Goal: Use online tool/utility: Use online tool/utility

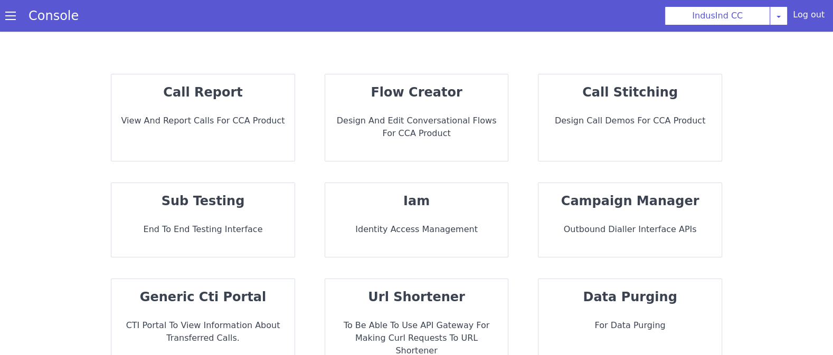
click at [241, 221] on div "sub testing End to End Testing Interface" at bounding box center [202, 220] width 183 height 74
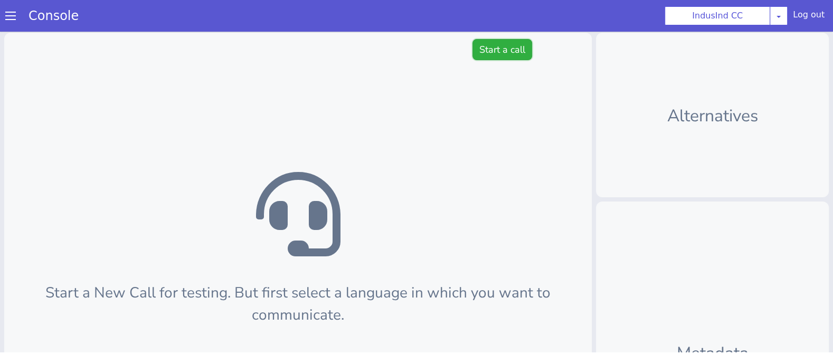
click at [510, 52] on button "Start a call" at bounding box center [502, 49] width 60 height 21
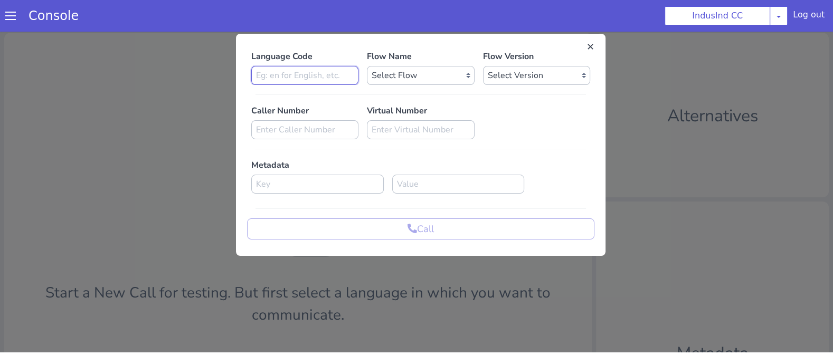
click at [290, 67] on input at bounding box center [304, 75] width 107 height 19
type input "en"
click at [396, 82] on select "Select Flow Indusind Complaint Indusind Credit Card Welcome Calling Indusind- […" at bounding box center [420, 75] width 107 height 19
select select "6ac3535f-e35c-4749-942e-9efb8a640e87"
click at [500, 75] on select "Select Version" at bounding box center [536, 75] width 107 height 19
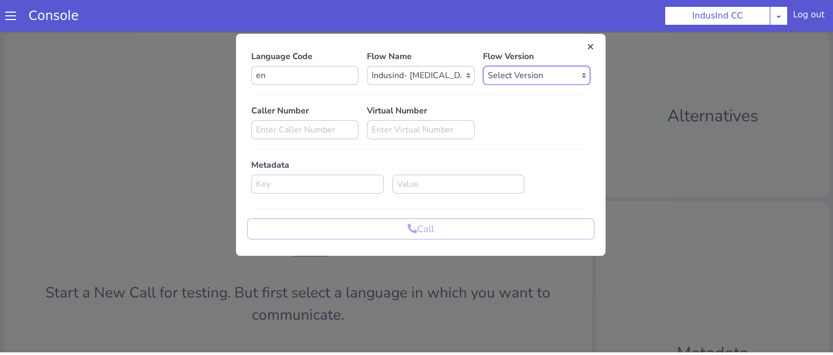
select select "[DATE]"
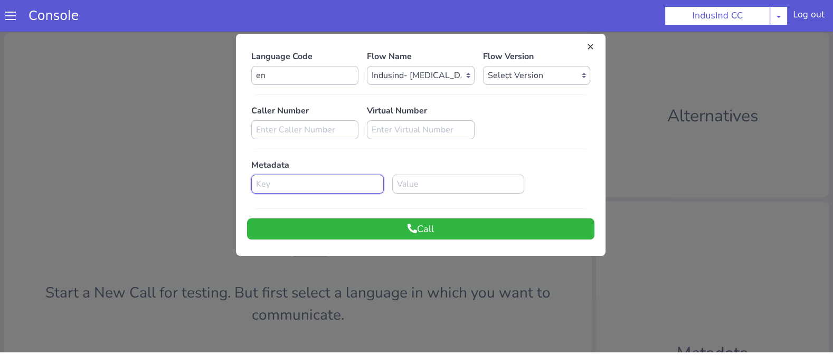
click at [308, 180] on input at bounding box center [317, 184] width 132 height 19
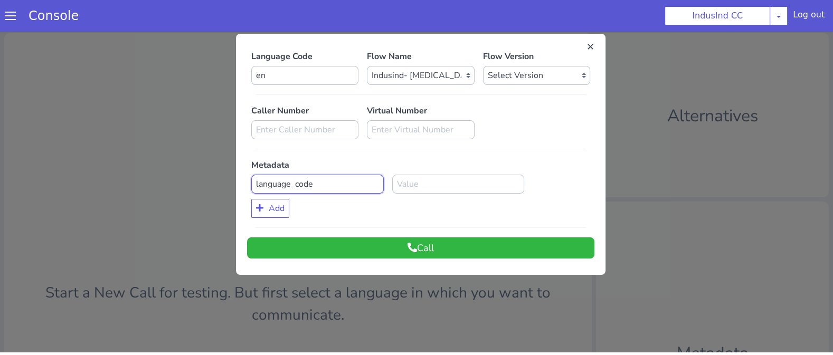
type input "language_code"
click at [453, 186] on input at bounding box center [458, 184] width 132 height 19
type input "en"
click at [444, 256] on button "Call" at bounding box center [420, 247] width 347 height 21
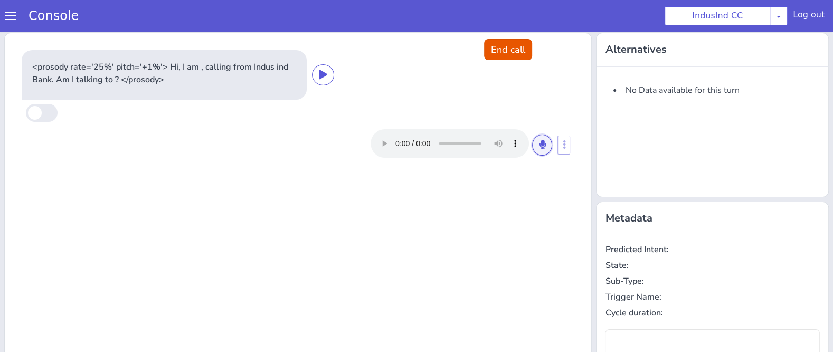
click at [541, 147] on icon at bounding box center [542, 144] width 6 height 9
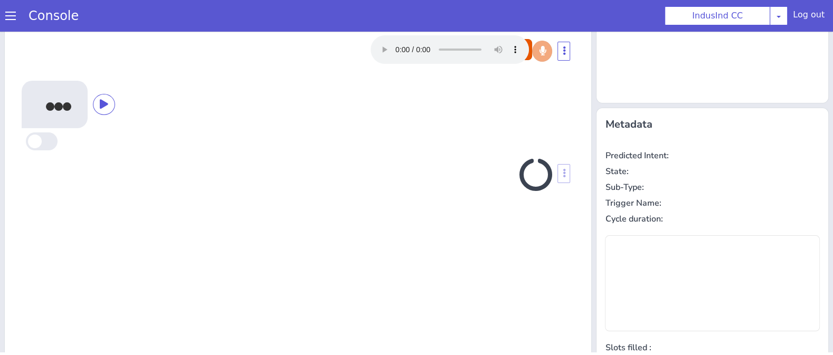
scroll to position [90, 0]
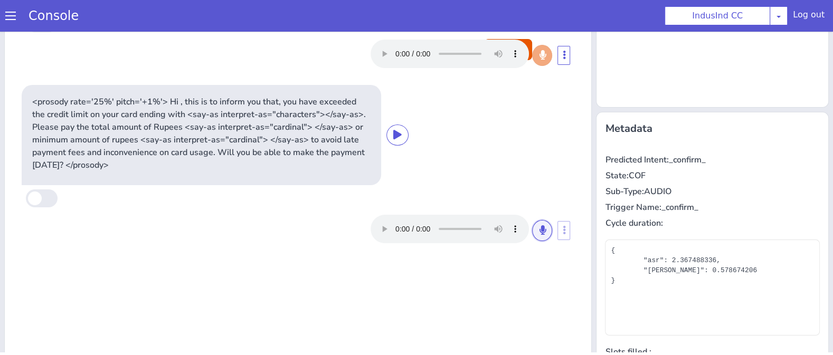
click at [543, 230] on icon at bounding box center [542, 229] width 6 height 9
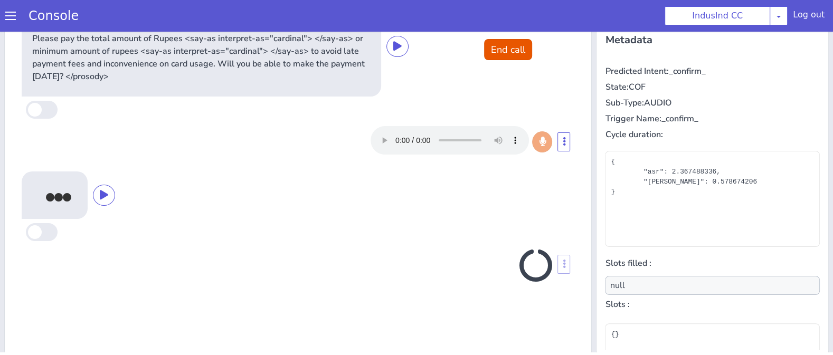
scroll to position [183, 0]
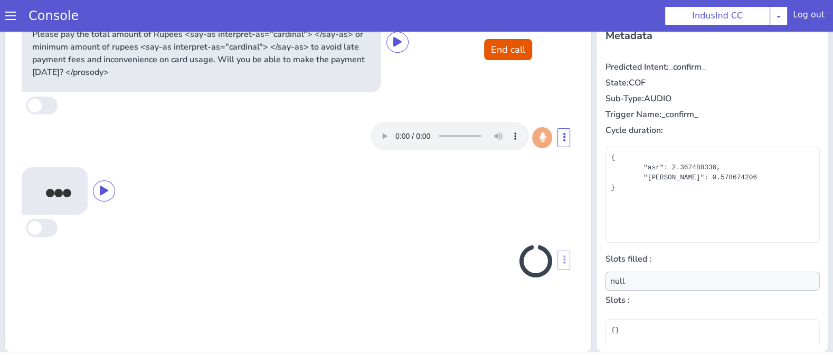
type input "payment_hesitation_reason"
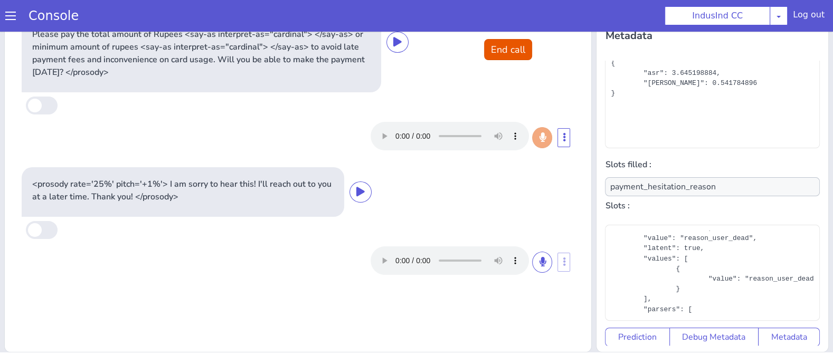
scroll to position [99, 3]
drag, startPoint x: 744, startPoint y: 276, endPoint x: 810, endPoint y: 276, distance: 65.9
click at [810, 142] on div "{ "dim": "payment_hesitation_reason", "body": "", "meta": {}, "type": "payment_…" at bounding box center [711, 100] width 203 height 84
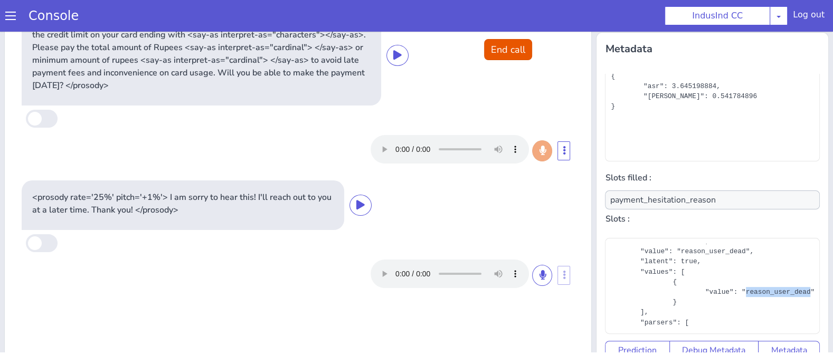
scroll to position [168, 0]
click at [509, 54] on button "End call" at bounding box center [508, 49] width 48 height 21
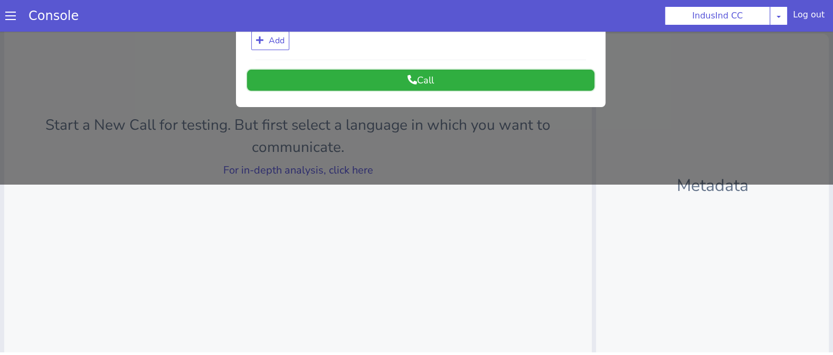
click at [429, 82] on button "Call" at bounding box center [420, 80] width 347 height 21
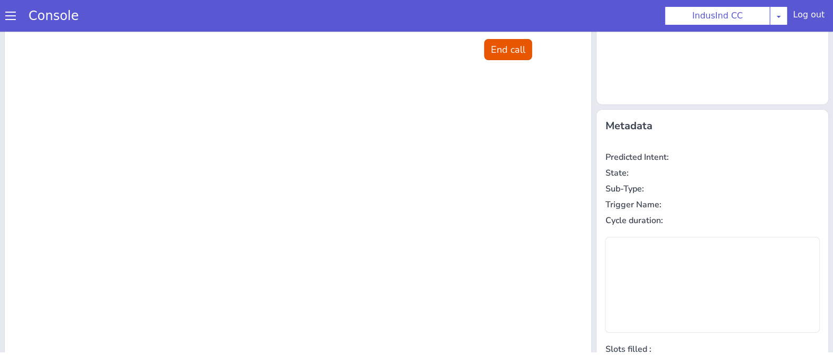
scroll to position [0, 0]
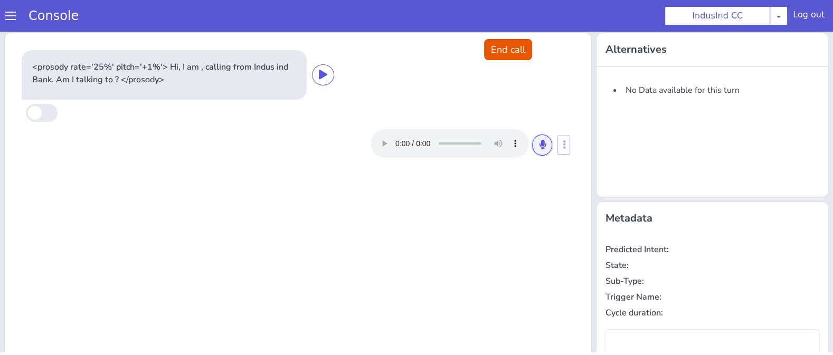
click at [544, 143] on icon at bounding box center [542, 144] width 6 height 9
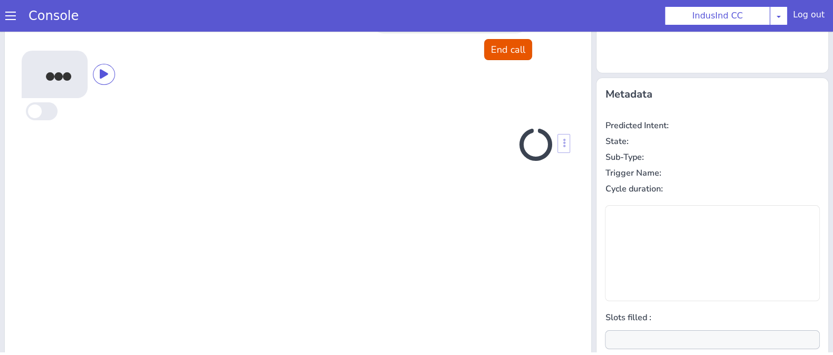
scroll to position [117, 0]
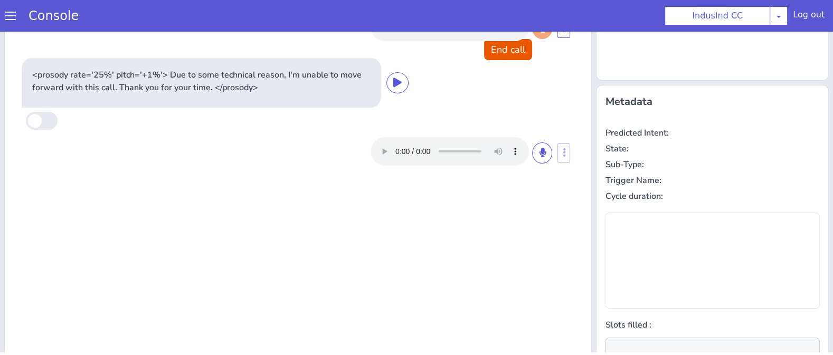
type input "null"
click at [550, 165] on div at bounding box center [460, 151] width 181 height 28
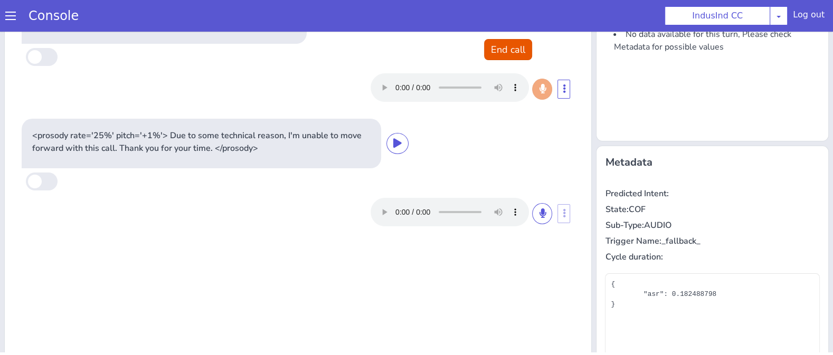
scroll to position [52, 0]
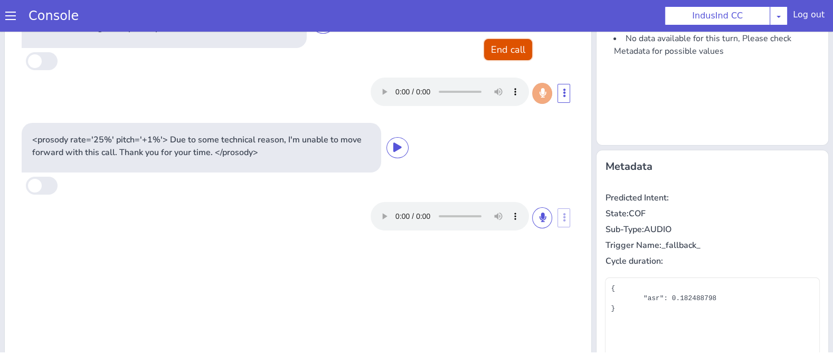
click at [512, 50] on button "End call" at bounding box center [508, 49] width 48 height 21
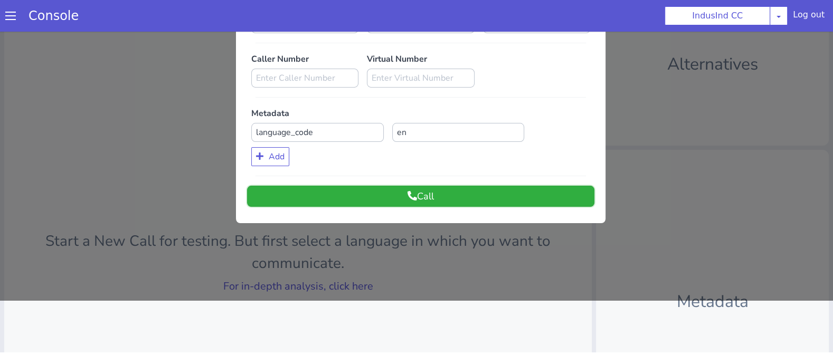
click at [442, 189] on button "Call" at bounding box center [420, 196] width 347 height 21
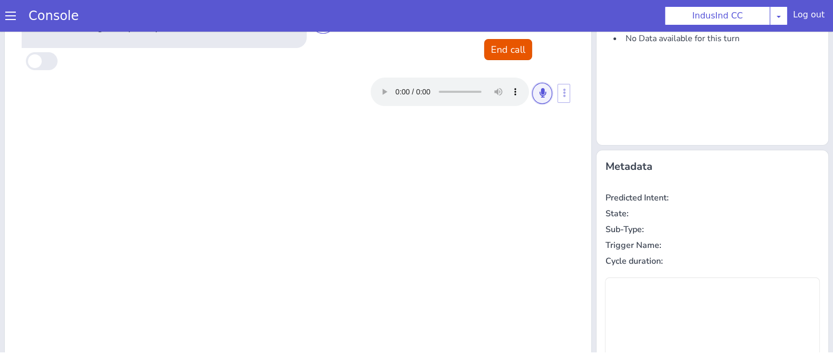
click at [543, 94] on icon at bounding box center [542, 92] width 6 height 9
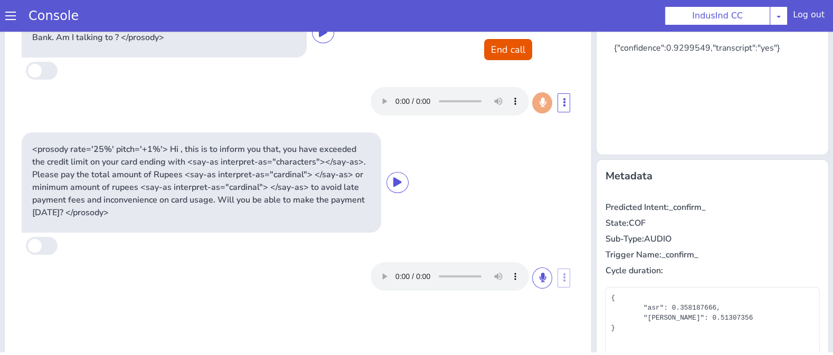
scroll to position [117, 0]
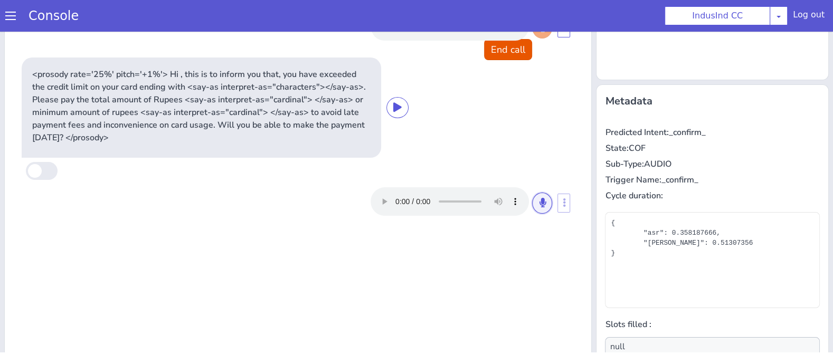
click at [541, 200] on icon at bounding box center [542, 202] width 6 height 9
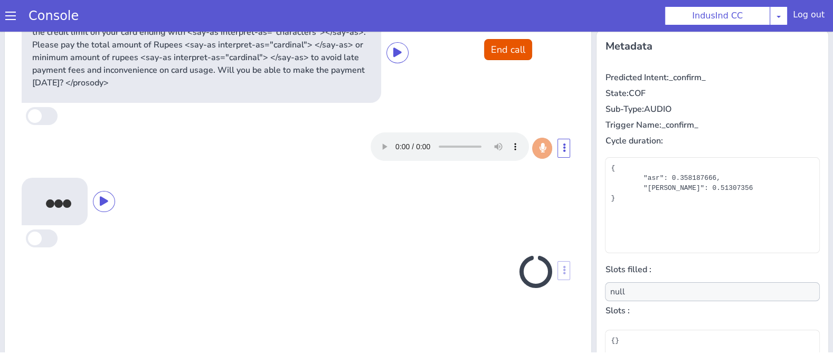
scroll to position [183, 0]
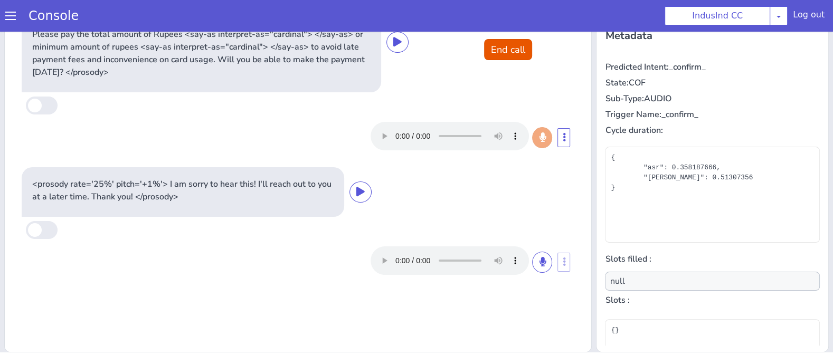
type input "payment_hesitation_reason"
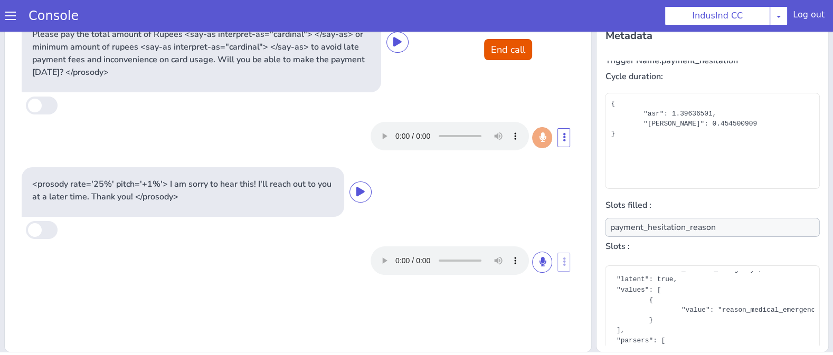
scroll to position [108, 36]
click at [769, 183] on div "{ "dim": "payment_hesitation_reason", "body": "", "meta": {}, "type": "payment_…" at bounding box center [711, 141] width 203 height 84
click at [752, 183] on div "{ "dim": "payment_hesitation_reason", "body": "", "meta": {}, "type": "payment_…" at bounding box center [711, 141] width 203 height 84
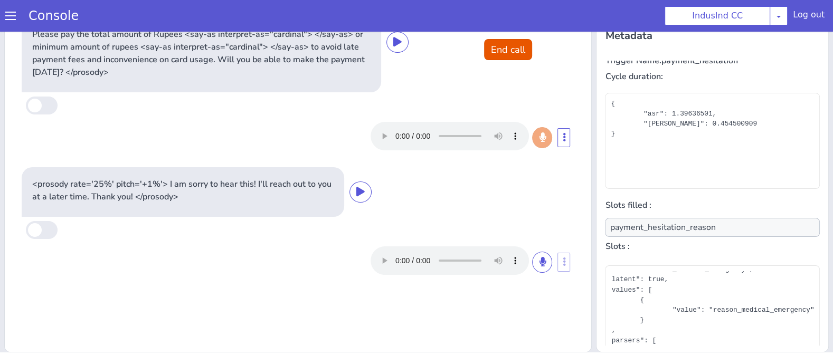
click at [725, 183] on div "{ "dim": "payment_hesitation_reason", "body": "", "meta": {}, "type": "payment_…" at bounding box center [711, 141] width 203 height 84
click at [724, 183] on div "{ "dim": "payment_hesitation_reason", "body": "", "meta": {}, "type": "payment_…" at bounding box center [711, 141] width 203 height 84
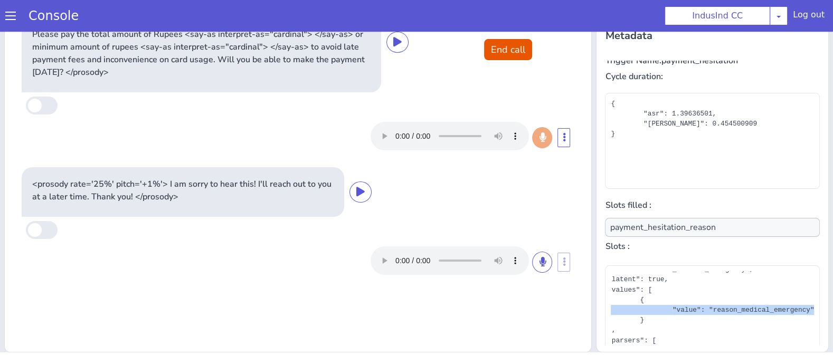
click at [724, 183] on div "{ "dim": "payment_hesitation_reason", "body": "", "meta": {}, "type": "payment_…" at bounding box center [711, 141] width 203 height 84
click at [716, 183] on div "{ "dim": "payment_hesitation_reason", "body": "", "meta": {}, "type": "payment_…" at bounding box center [711, 141] width 203 height 84
drag, startPoint x: 712, startPoint y: 308, endPoint x: 809, endPoint y: 305, distance: 97.1
click at [809, 183] on div "{ "dim": "payment_hesitation_reason", "body": "", "meta": {}, "type": "payment_…" at bounding box center [711, 141] width 203 height 84
copy div "reason_medical_emergency"
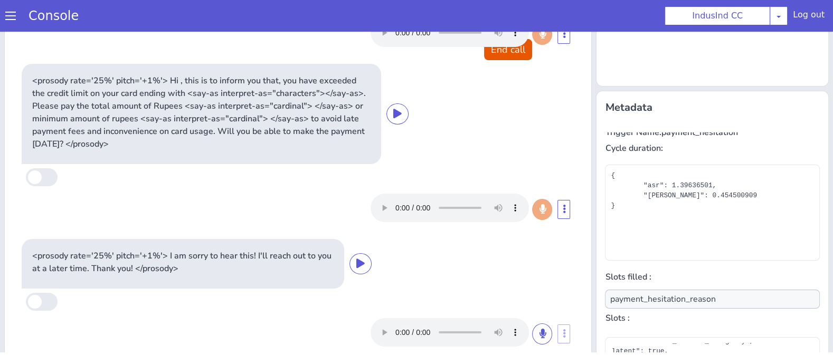
scroll to position [72, 0]
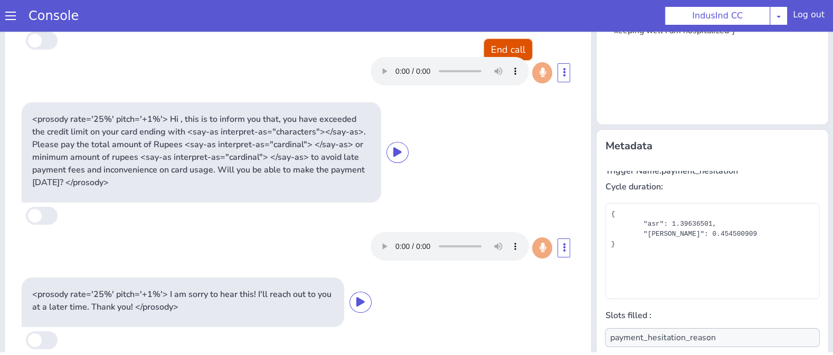
click at [507, 47] on button "End call" at bounding box center [508, 49] width 48 height 21
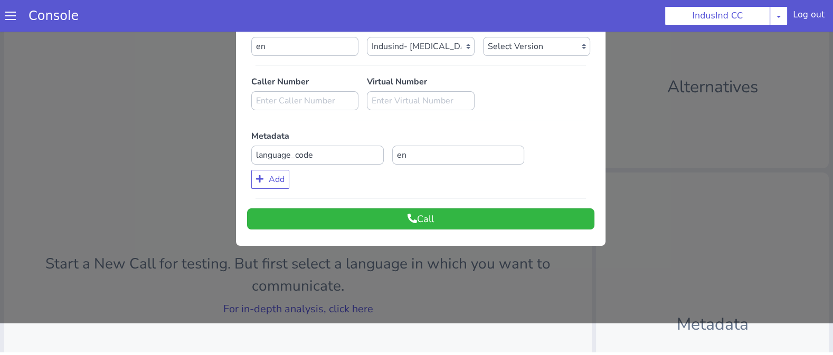
scroll to position [3, 0]
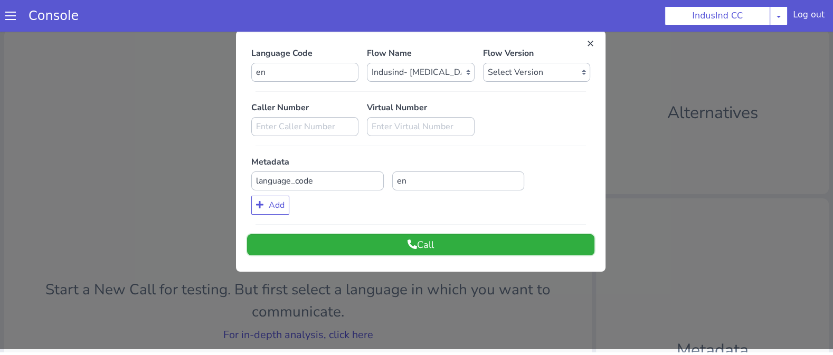
click at [389, 241] on button "Call" at bounding box center [420, 244] width 347 height 21
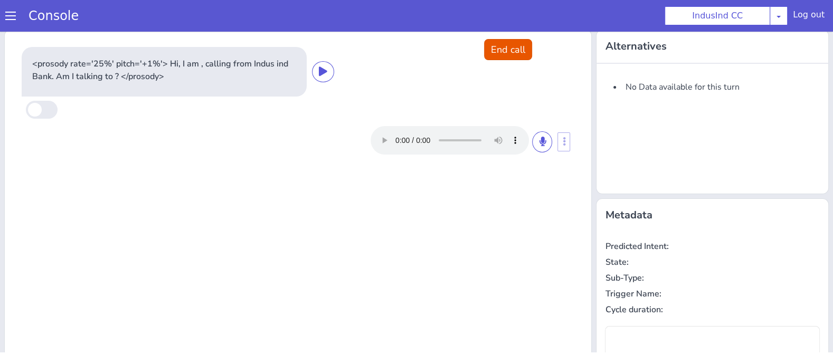
scroll to position [0, 0]
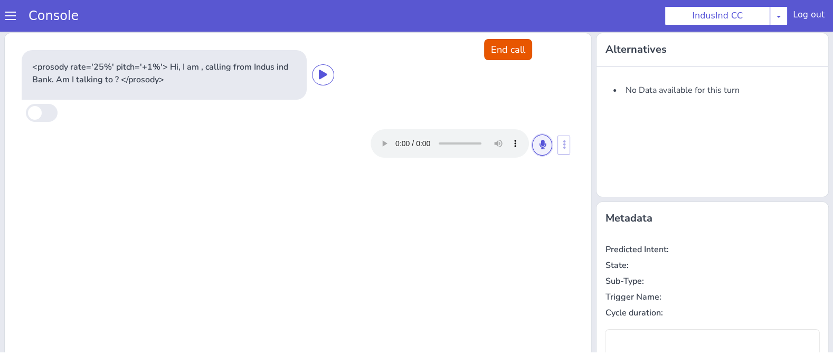
click at [542, 146] on icon at bounding box center [542, 144] width 6 height 9
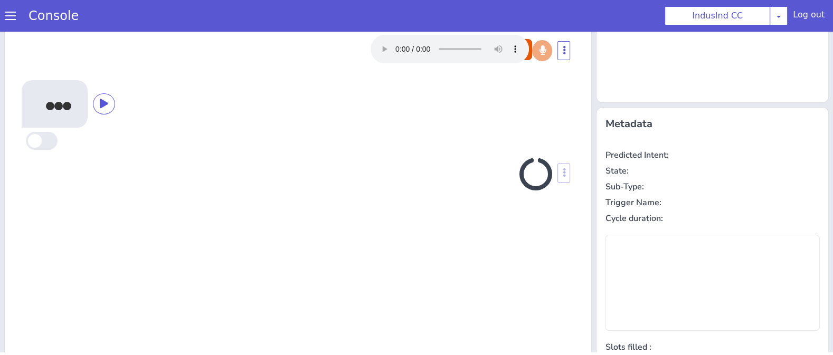
scroll to position [85, 0]
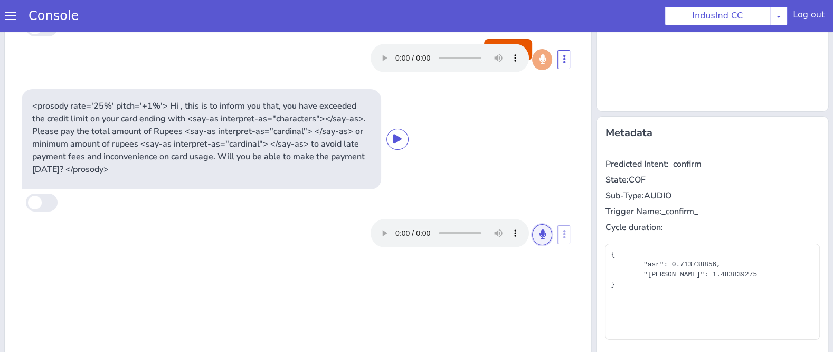
click at [548, 237] on button at bounding box center [542, 234] width 20 height 21
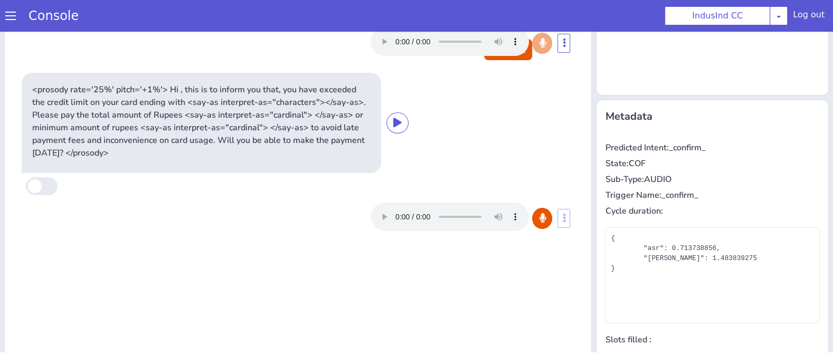
scroll to position [115, 0]
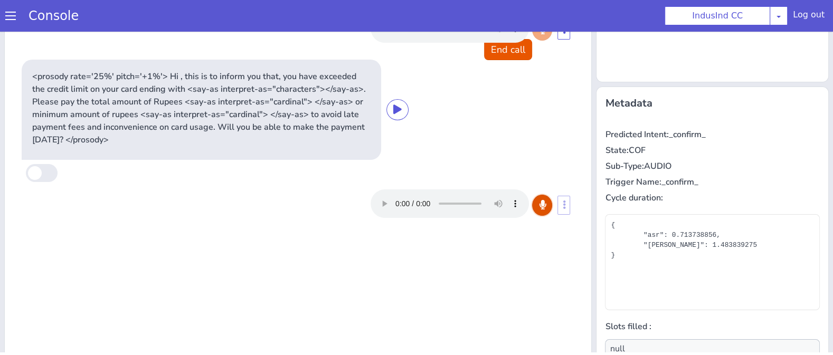
click at [543, 204] on icon at bounding box center [542, 204] width 6 height 9
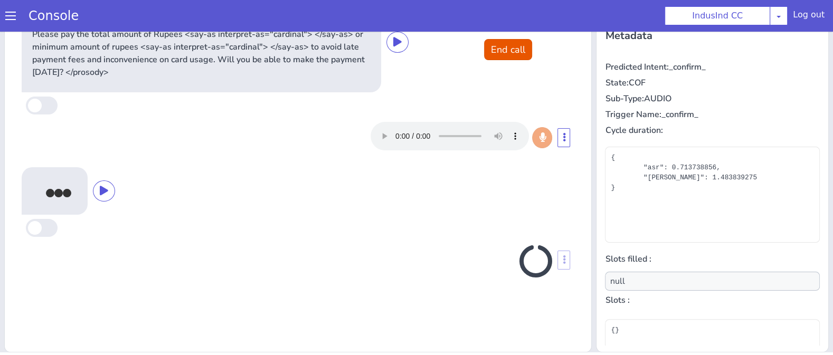
scroll to position [183, 0]
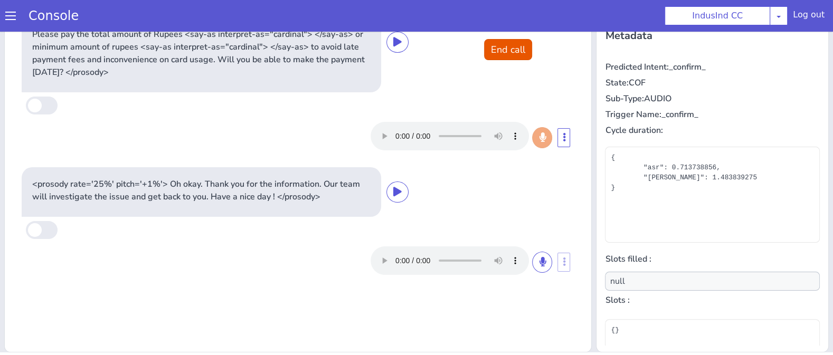
type input "payment_hesitation_reason"
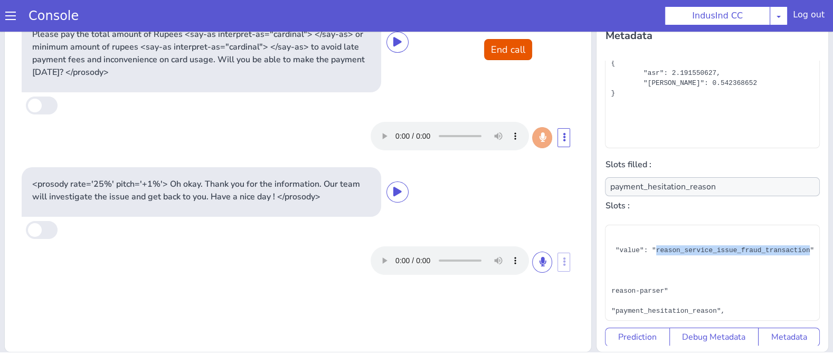
scroll to position [127, 93]
drag, startPoint x: 655, startPoint y: 248, endPoint x: 811, endPoint y: 248, distance: 156.2
click at [811, 142] on div "{ "dim": "payment_hesitation_reason", "body": "", "meta": {}, "type": "payment_…" at bounding box center [711, 100] width 203 height 84
copy div "reason_service_issue_fraud_transaction"
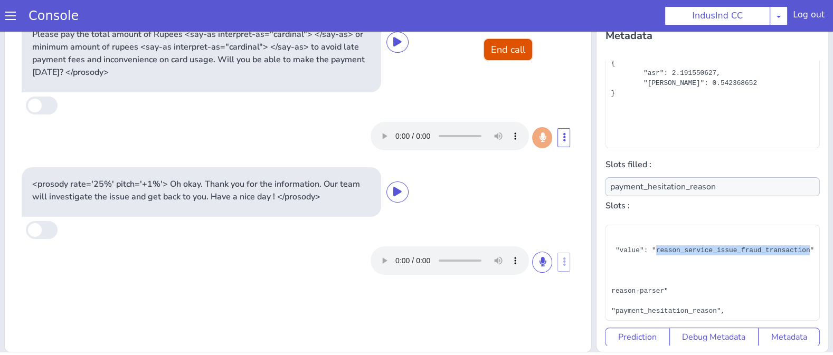
click at [510, 50] on button "End call" at bounding box center [508, 49] width 48 height 21
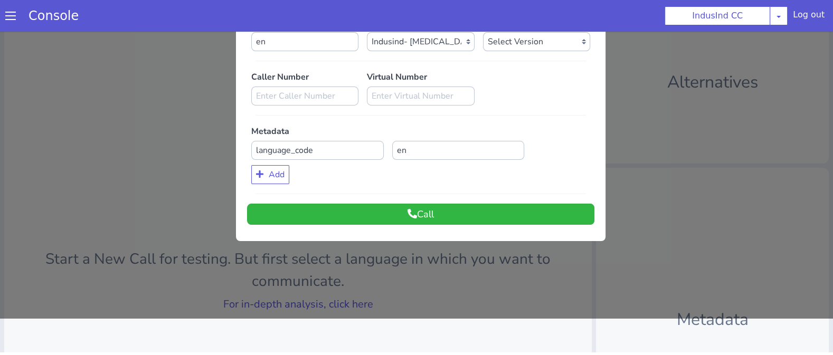
scroll to position [0, 0]
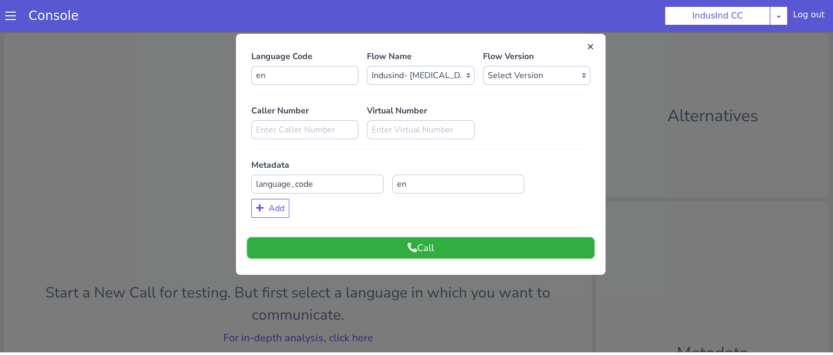
click at [396, 252] on button "Call" at bounding box center [420, 247] width 347 height 21
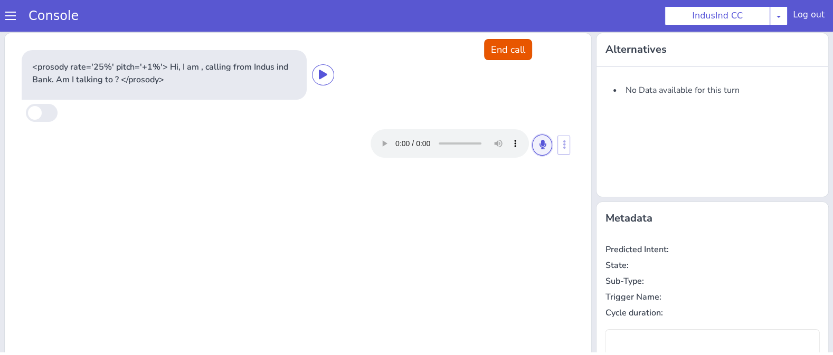
click at [543, 142] on icon at bounding box center [542, 144] width 6 height 9
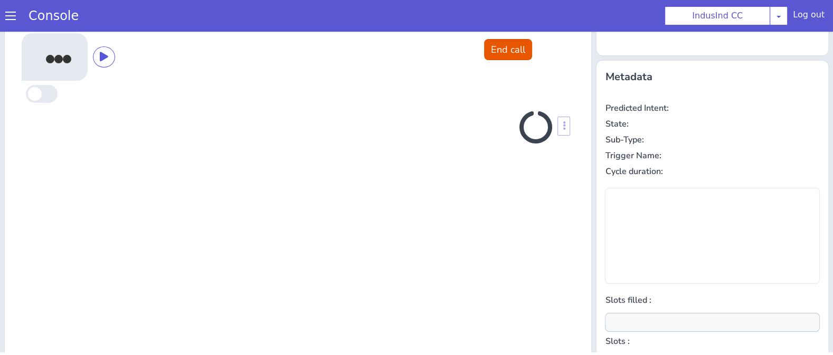
scroll to position [128, 0]
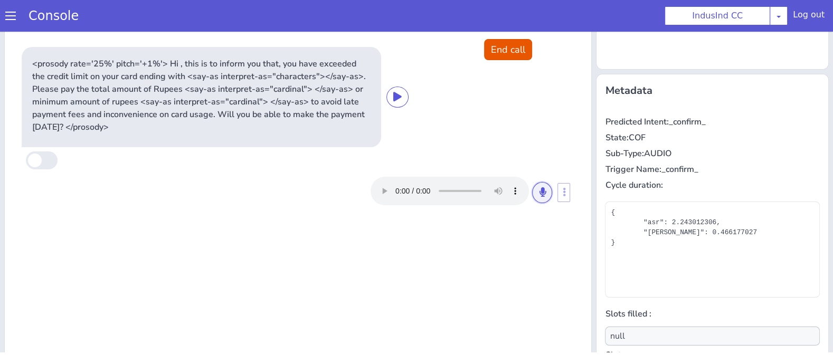
click at [544, 191] on icon at bounding box center [542, 191] width 6 height 9
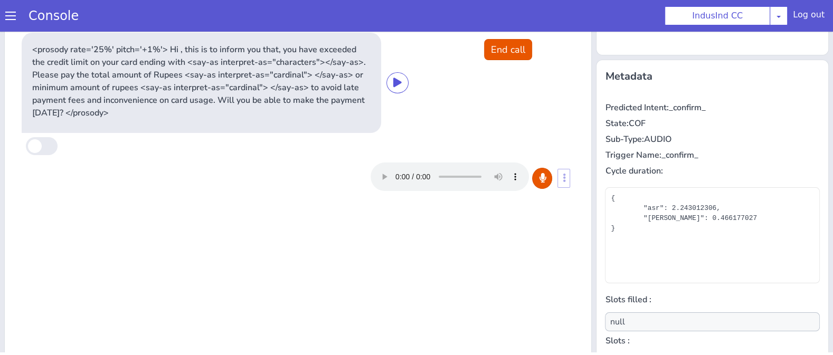
scroll to position [153, 0]
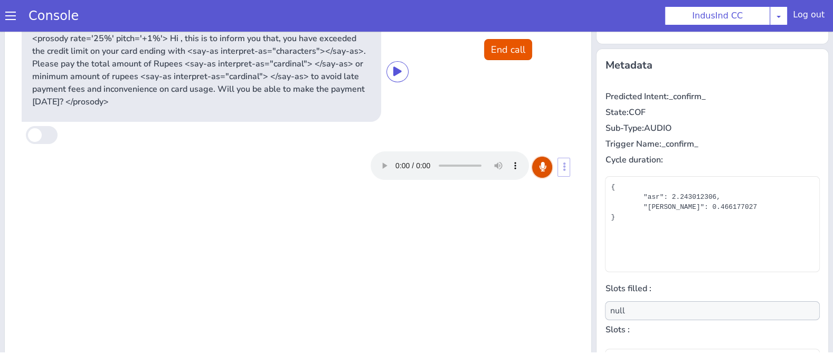
click at [543, 167] on icon at bounding box center [542, 166] width 6 height 9
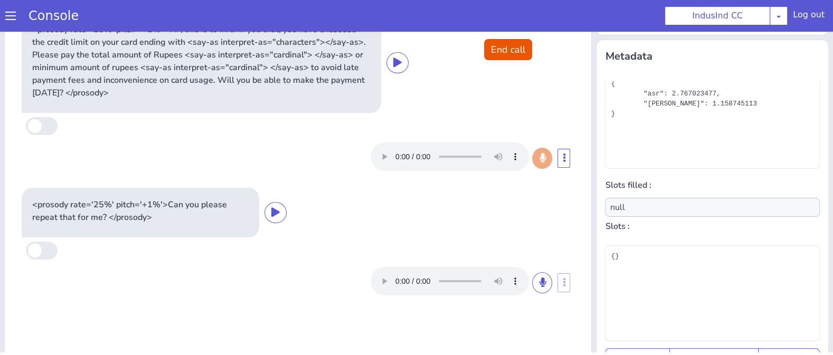
scroll to position [183, 0]
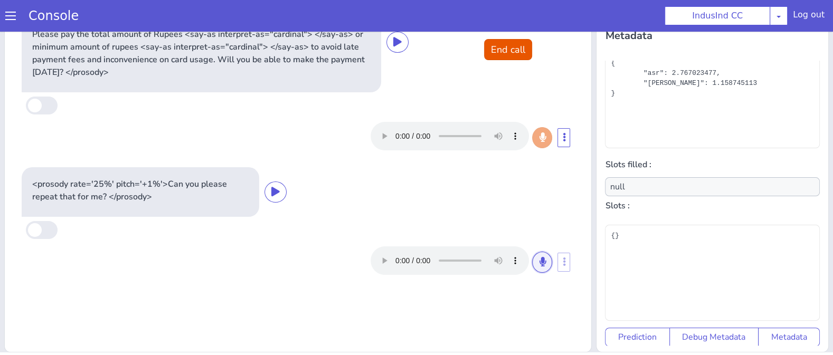
click at [541, 262] on icon at bounding box center [542, 261] width 6 height 9
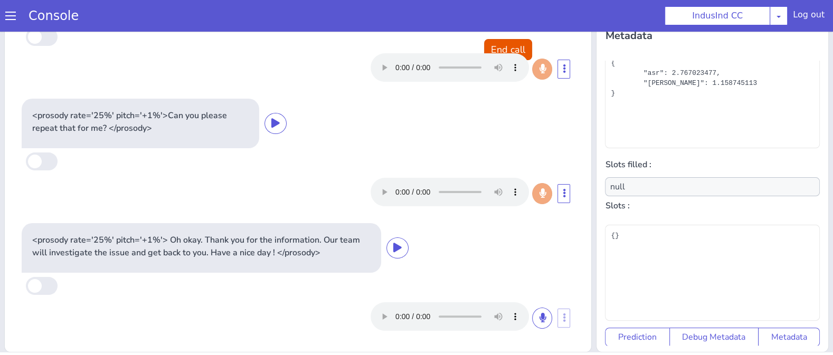
scroll to position [68, 0]
type input "payment_hesitation_reason"
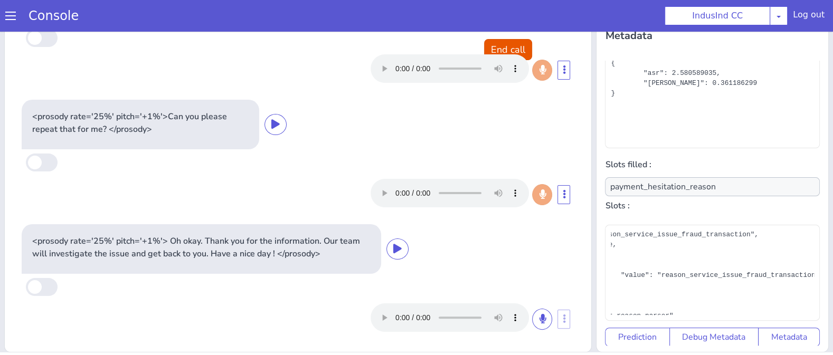
scroll to position [102, 93]
click at [723, 142] on div "{ "dim": "payment_hesitation_reason", "body": "", "meta": {}, "type": "payment_…" at bounding box center [711, 100] width 203 height 84
click at [656, 142] on div "{ "dim": "payment_hesitation_reason", "body": "", "meta": {}, "type": "payment_…" at bounding box center [711, 100] width 203 height 84
click at [723, 142] on div "{ "dim": "payment_hesitation_reason", "body": "", "meta": {}, "type": "payment_…" at bounding box center [711, 100] width 203 height 84
click at [700, 142] on div "{ "dim": "payment_hesitation_reason", "body": "", "meta": {}, "type": "payment_…" at bounding box center [711, 100] width 203 height 84
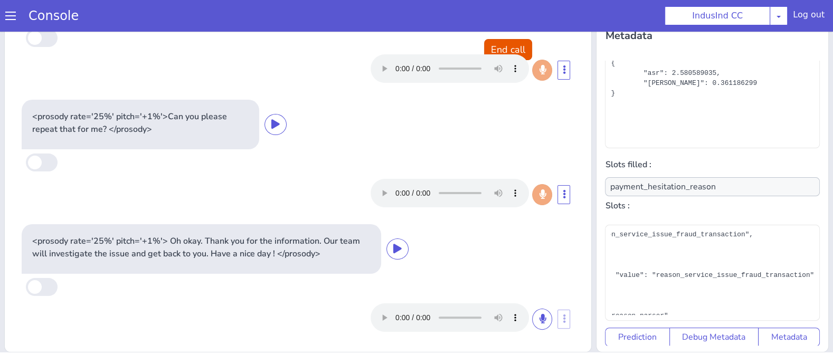
click at [754, 142] on div "{ "dim": "payment_hesitation_reason", "body": "", "meta": {}, "type": "payment_…" at bounding box center [711, 100] width 203 height 84
drag, startPoint x: 657, startPoint y: 273, endPoint x: 809, endPoint y: 273, distance: 151.9
click at [809, 142] on div "{ "dim": "payment_hesitation_reason", "body": "", "meta": {}, "type": "payment_…" at bounding box center [711, 100] width 203 height 84
click at [521, 41] on button "End call" at bounding box center [508, 49] width 48 height 21
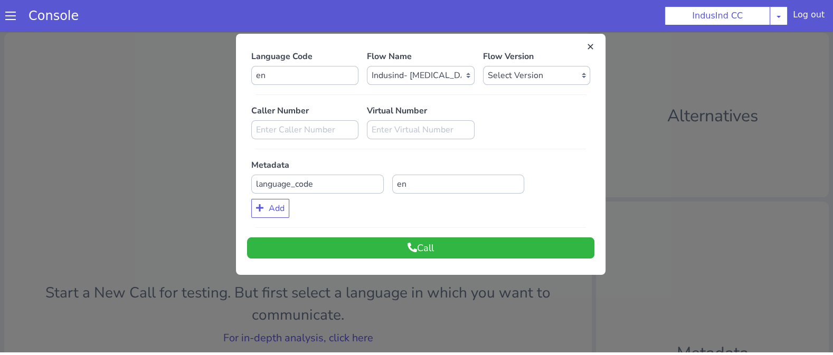
scroll to position [37, 0]
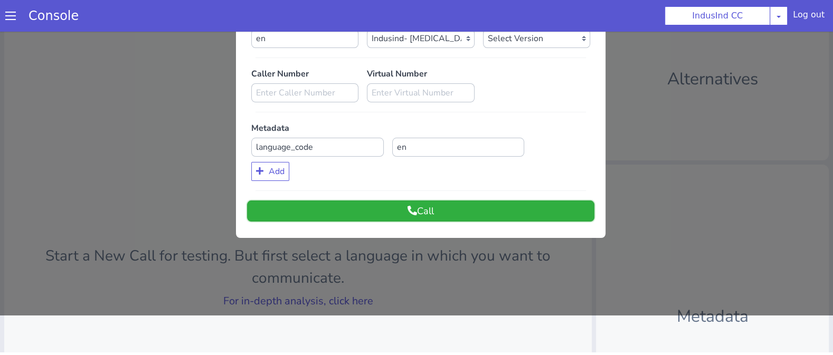
click at [365, 221] on button "Call" at bounding box center [420, 210] width 347 height 21
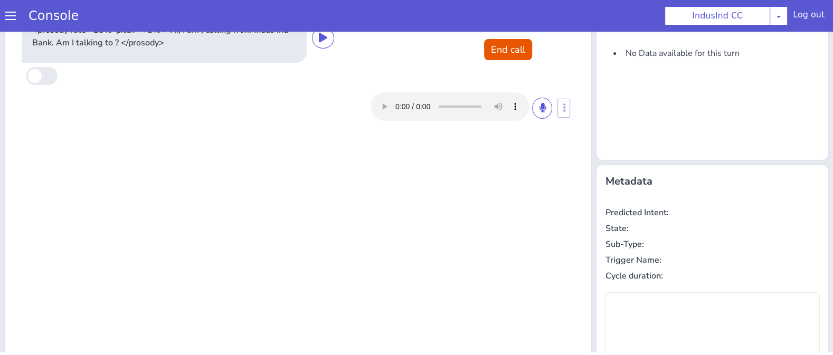
scroll to position [0, 0]
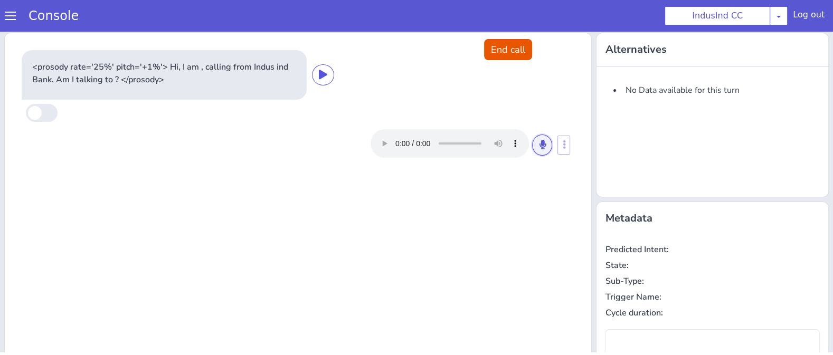
click at [544, 145] on icon at bounding box center [542, 144] width 6 height 9
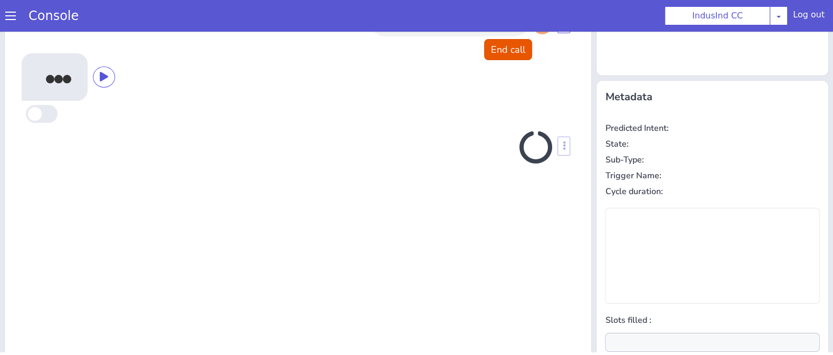
scroll to position [112, 0]
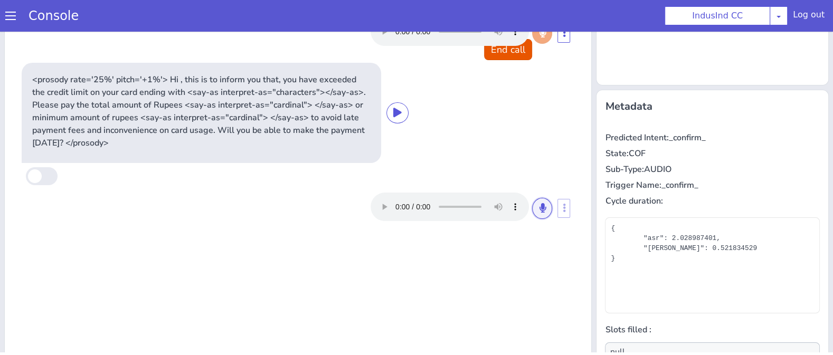
click at [542, 207] on icon at bounding box center [542, 207] width 6 height 9
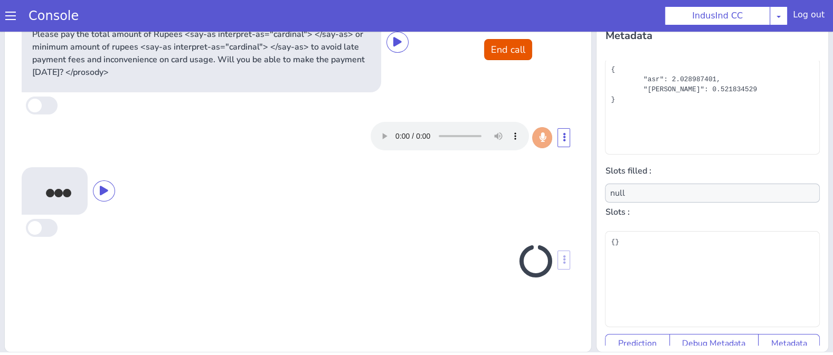
scroll to position [94, 0]
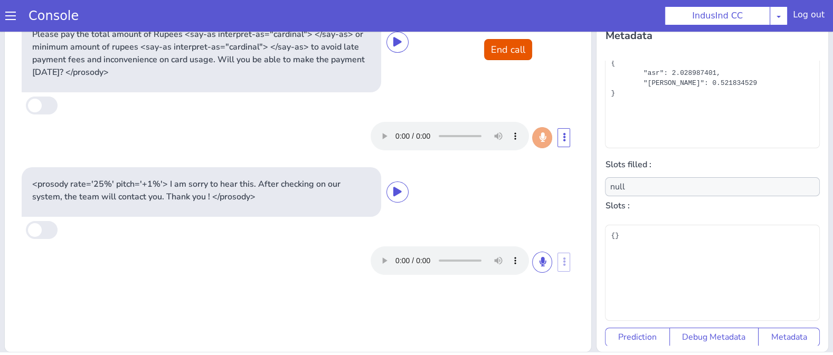
type input "payment_hesitation_reason"
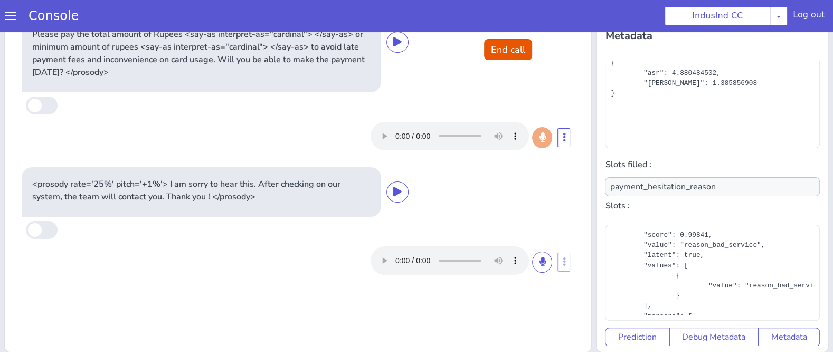
scroll to position [92, 12]
drag, startPoint x: 737, startPoint y: 283, endPoint x: 810, endPoint y: 285, distance: 72.9
click at [810, 142] on div "{ "dim": "payment_hesitation_reason", "body": "", "meta": {}, "type": "payment_…" at bounding box center [711, 100] width 203 height 84
copy div "reason_bad_service"
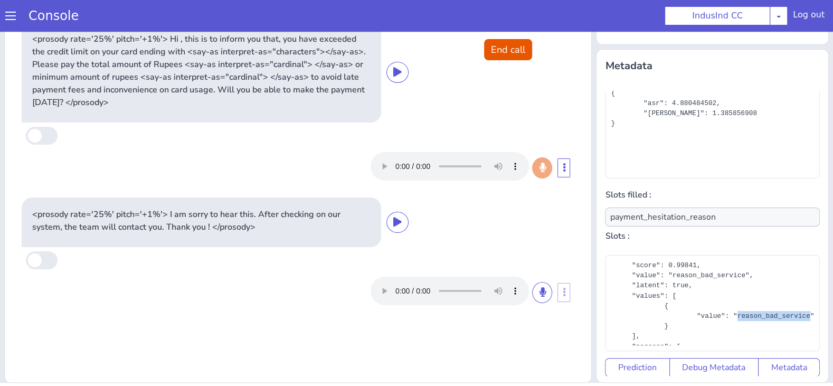
scroll to position [152, 0]
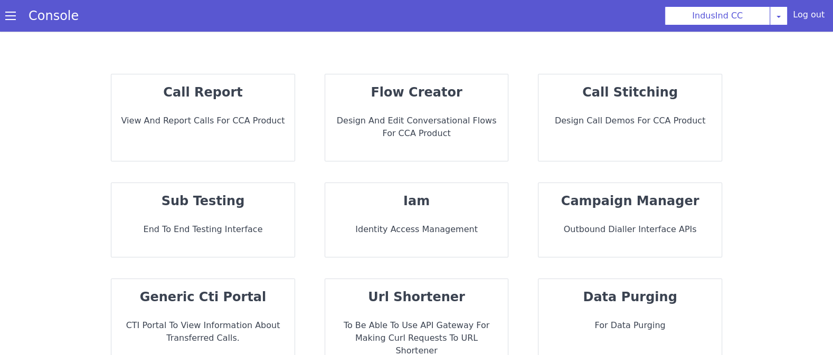
scroll to position [20, 0]
